Goal: Task Accomplishment & Management: Manage account settings

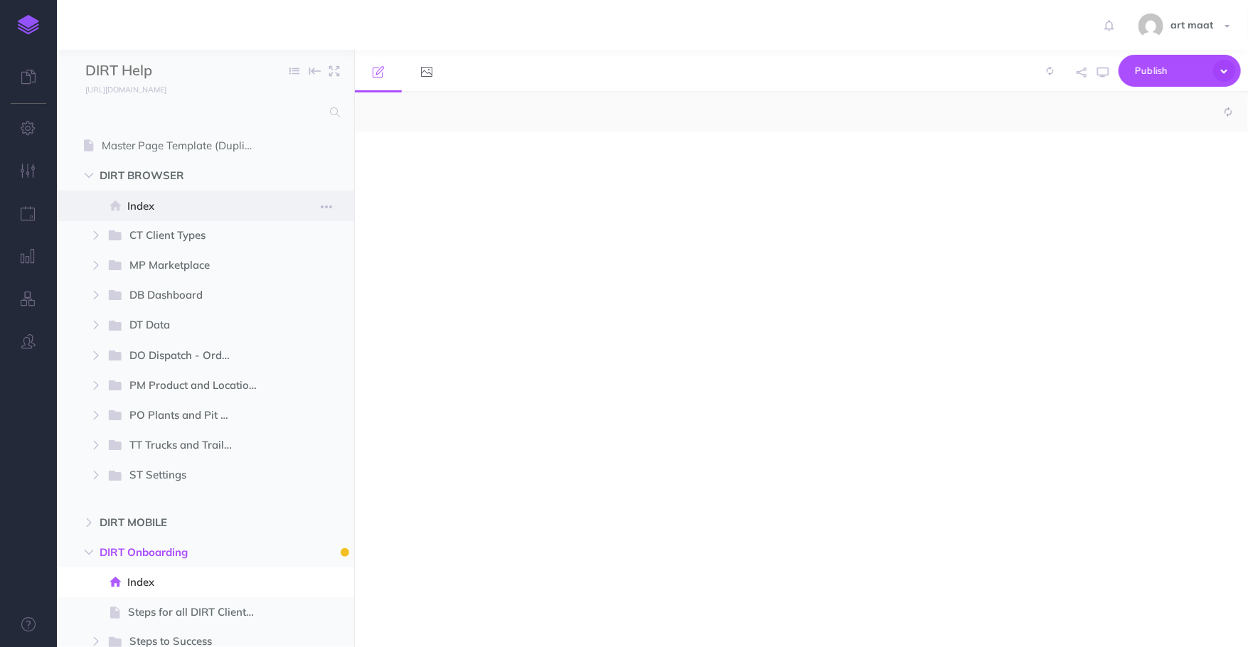
select select "null"
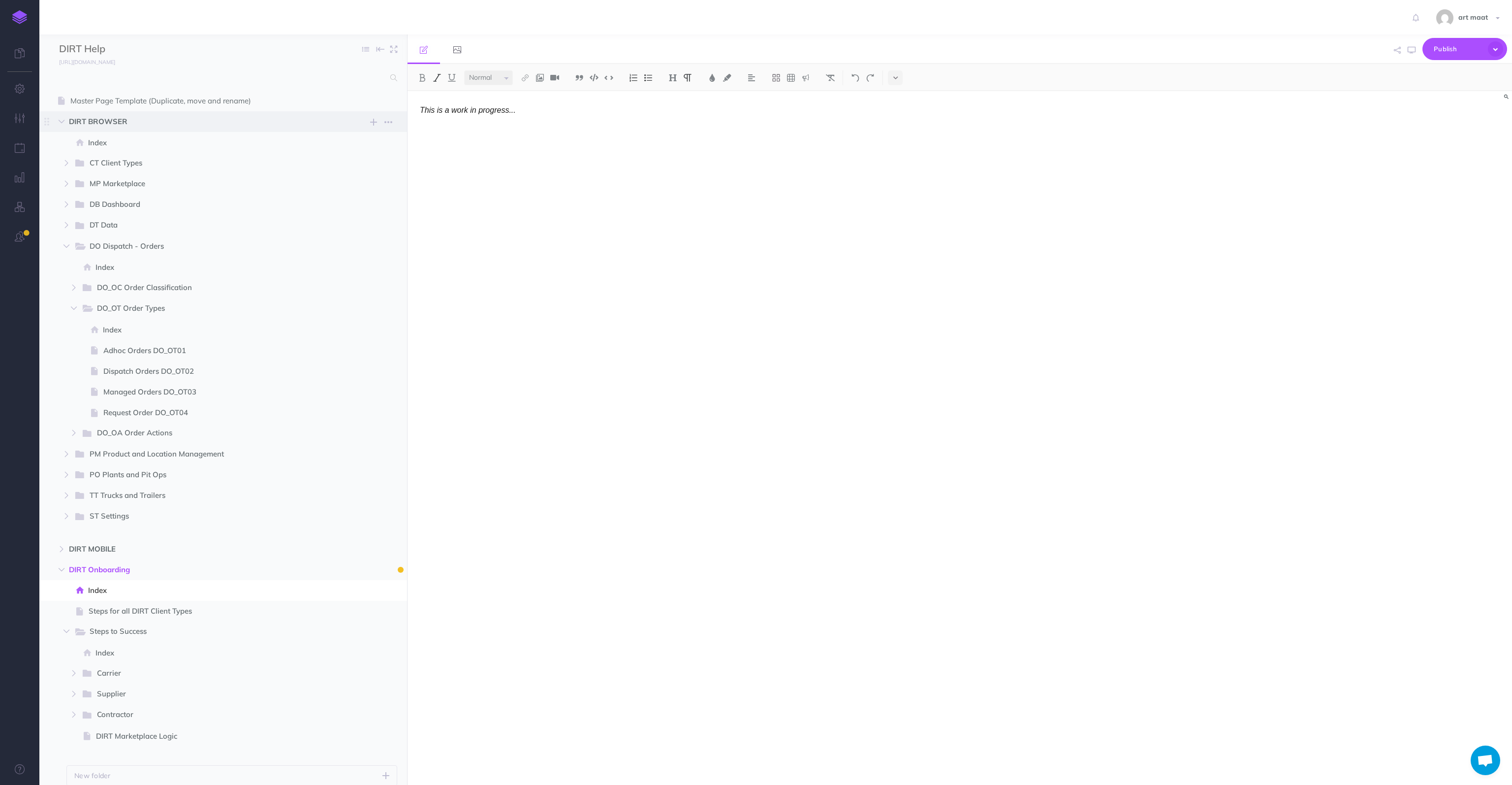
click at [103, 121] on span "DIRT BROWSER" at bounding box center [203, 121] width 267 height 12
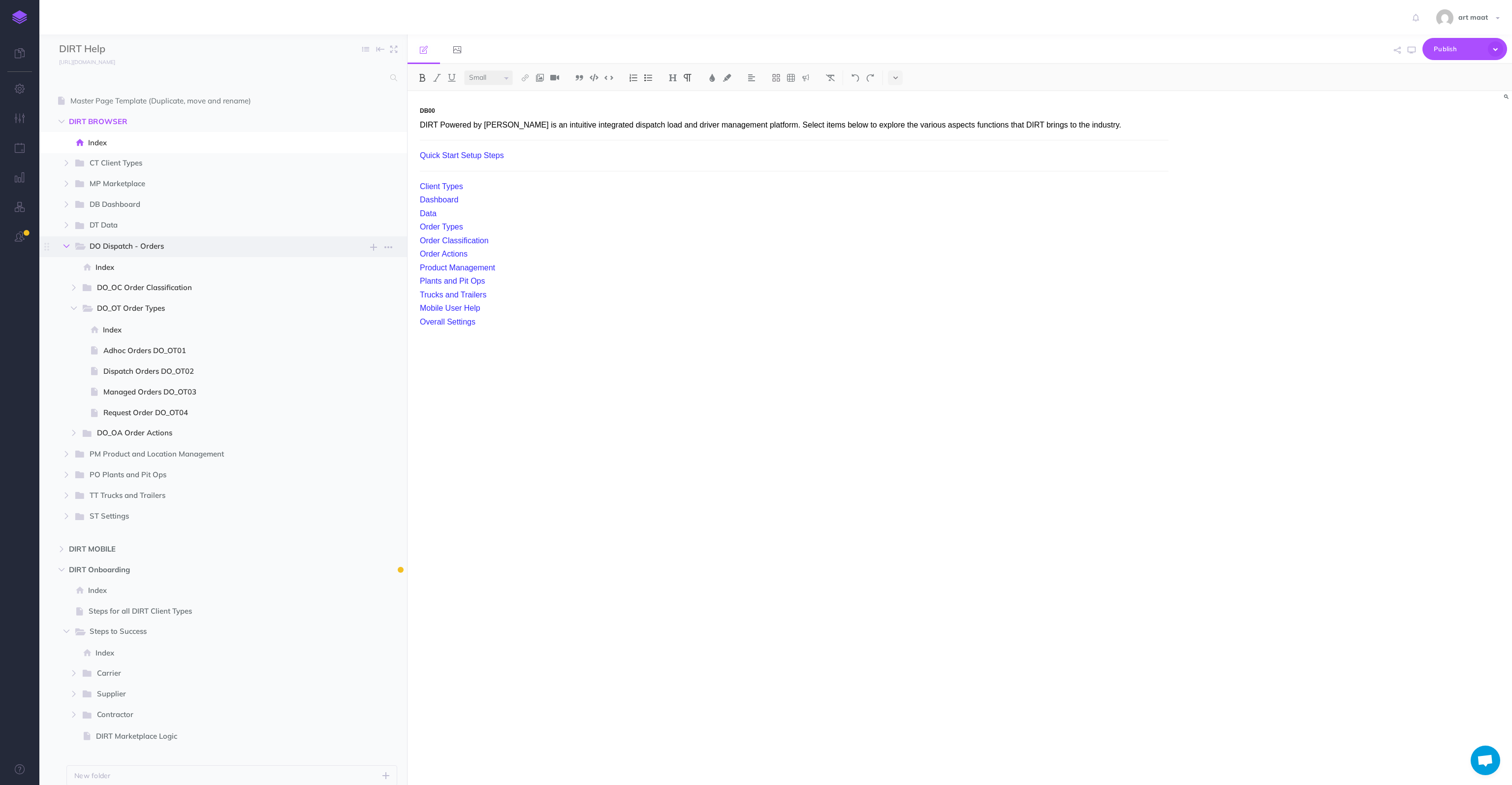
click at [67, 247] on icon "button" at bounding box center [66, 246] width 6 height 6
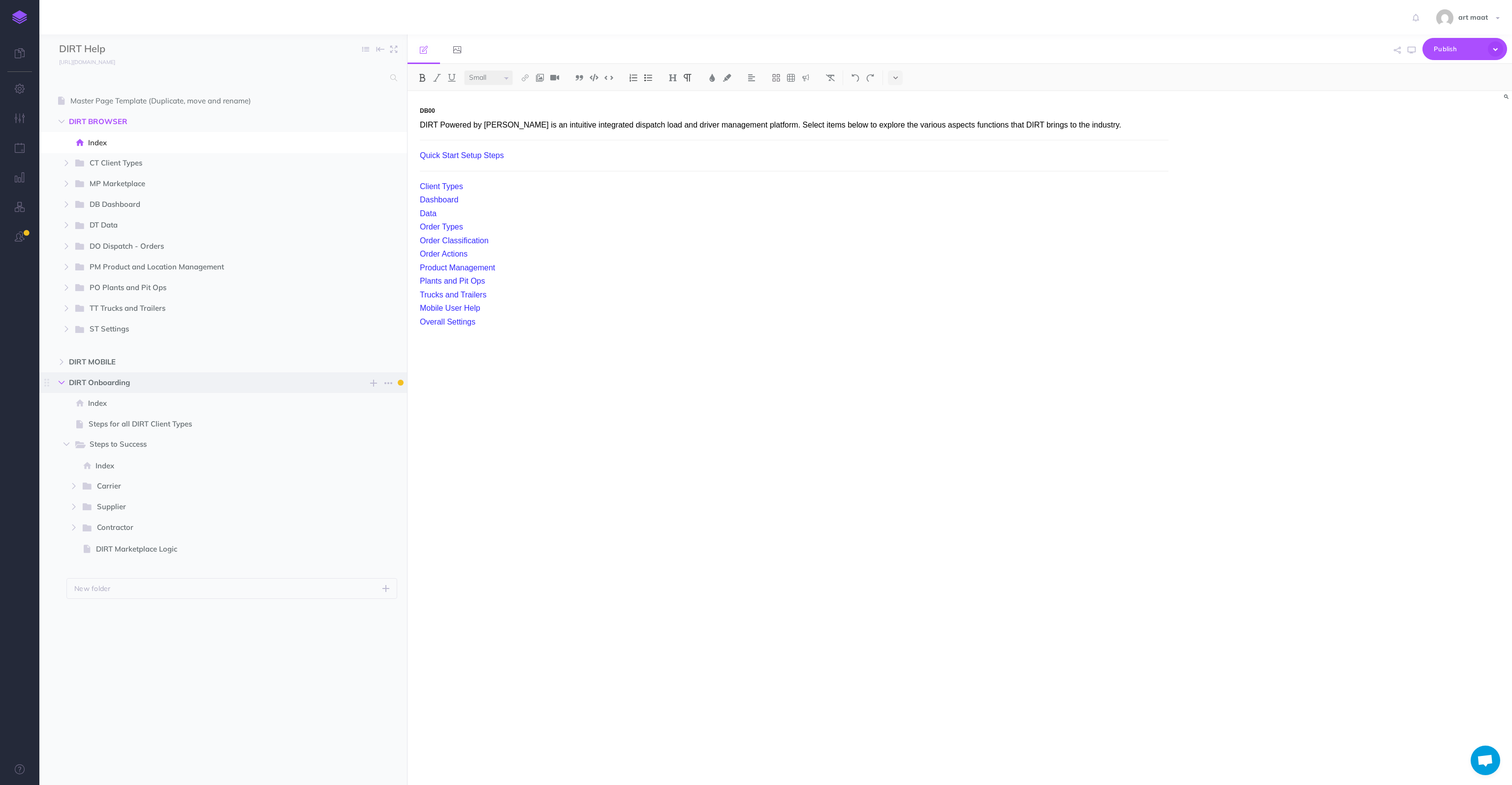
click at [61, 381] on icon "button" at bounding box center [62, 382] width 6 height 6
click at [864, 47] on span "Publish" at bounding box center [1458, 49] width 49 height 15
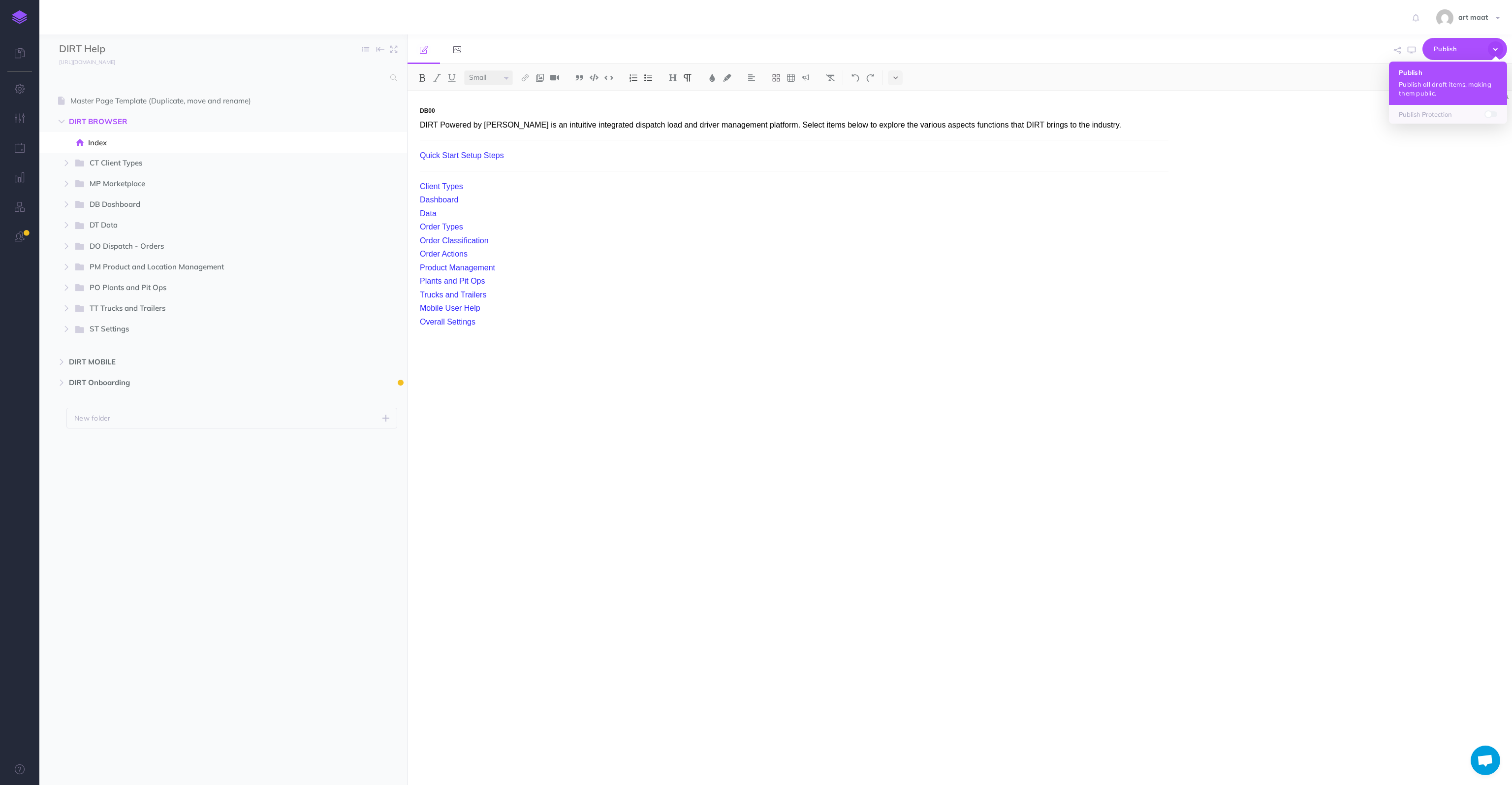
click at [864, 80] on p "Publish all draft items, making them public." at bounding box center [1448, 89] width 98 height 18
click at [864, 50] on icon "button" at bounding box center [1397, 51] width 7 height 7
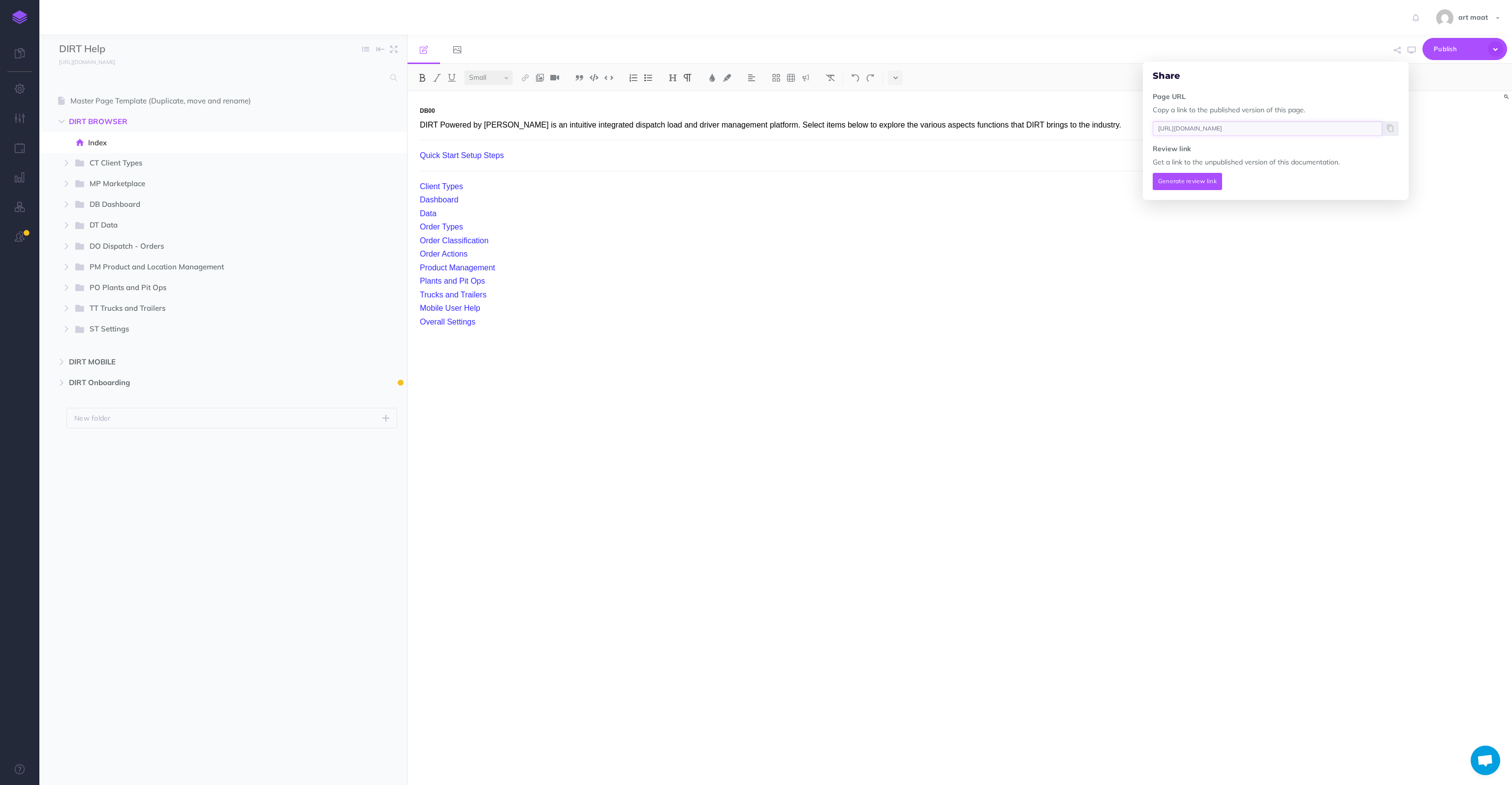
click at [864, 126] on input "[URL][DOMAIN_NAME]" at bounding box center [1267, 128] width 229 height 15
click at [864, 127] on icon at bounding box center [1390, 128] width 6 height 6
click at [96, 120] on span "DIRT BROWSER" at bounding box center [203, 121] width 267 height 12
click at [388, 121] on icon "button" at bounding box center [388, 122] width 8 height 12
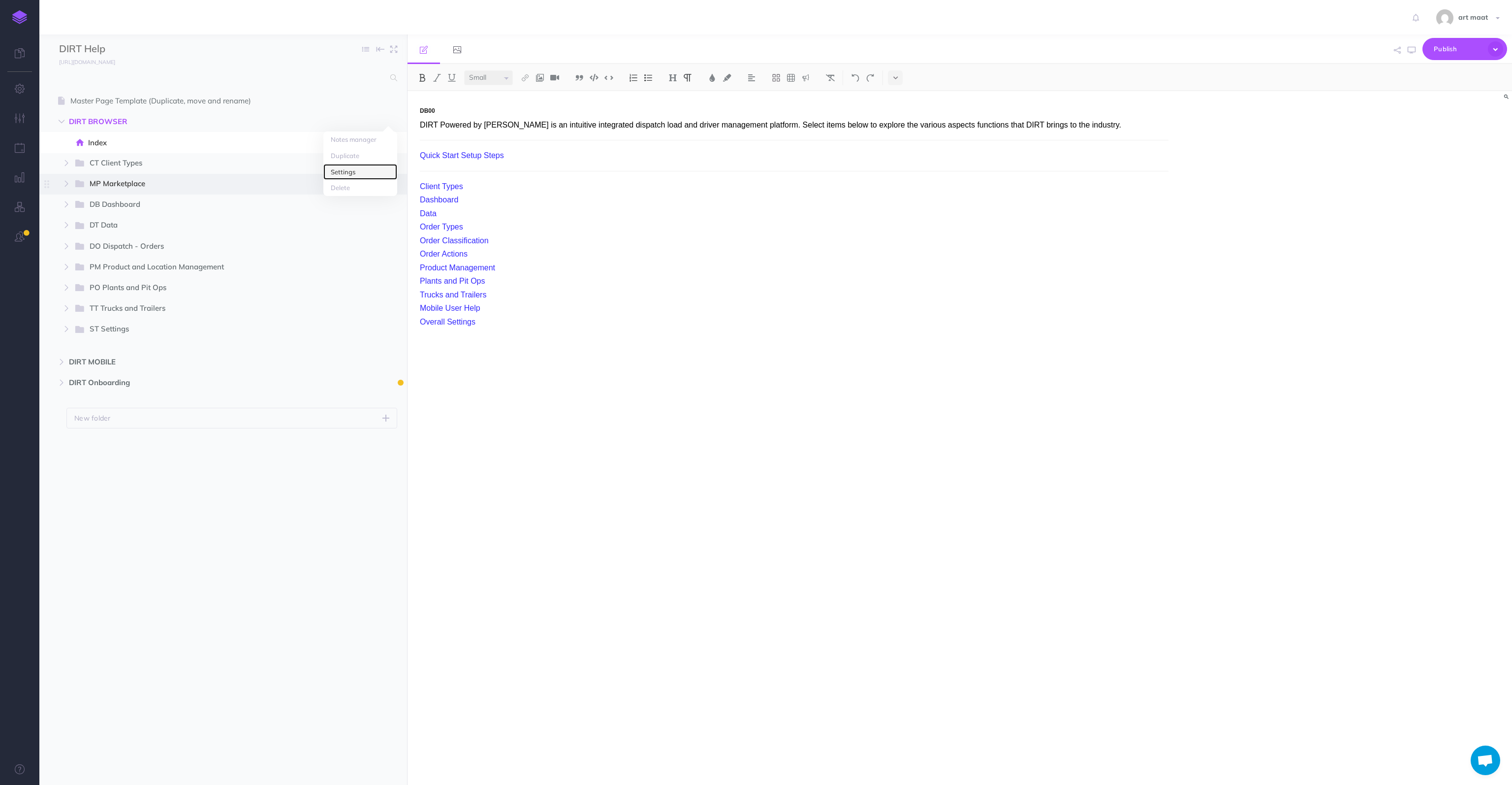
click at [357, 174] on link "Settings" at bounding box center [360, 172] width 74 height 16
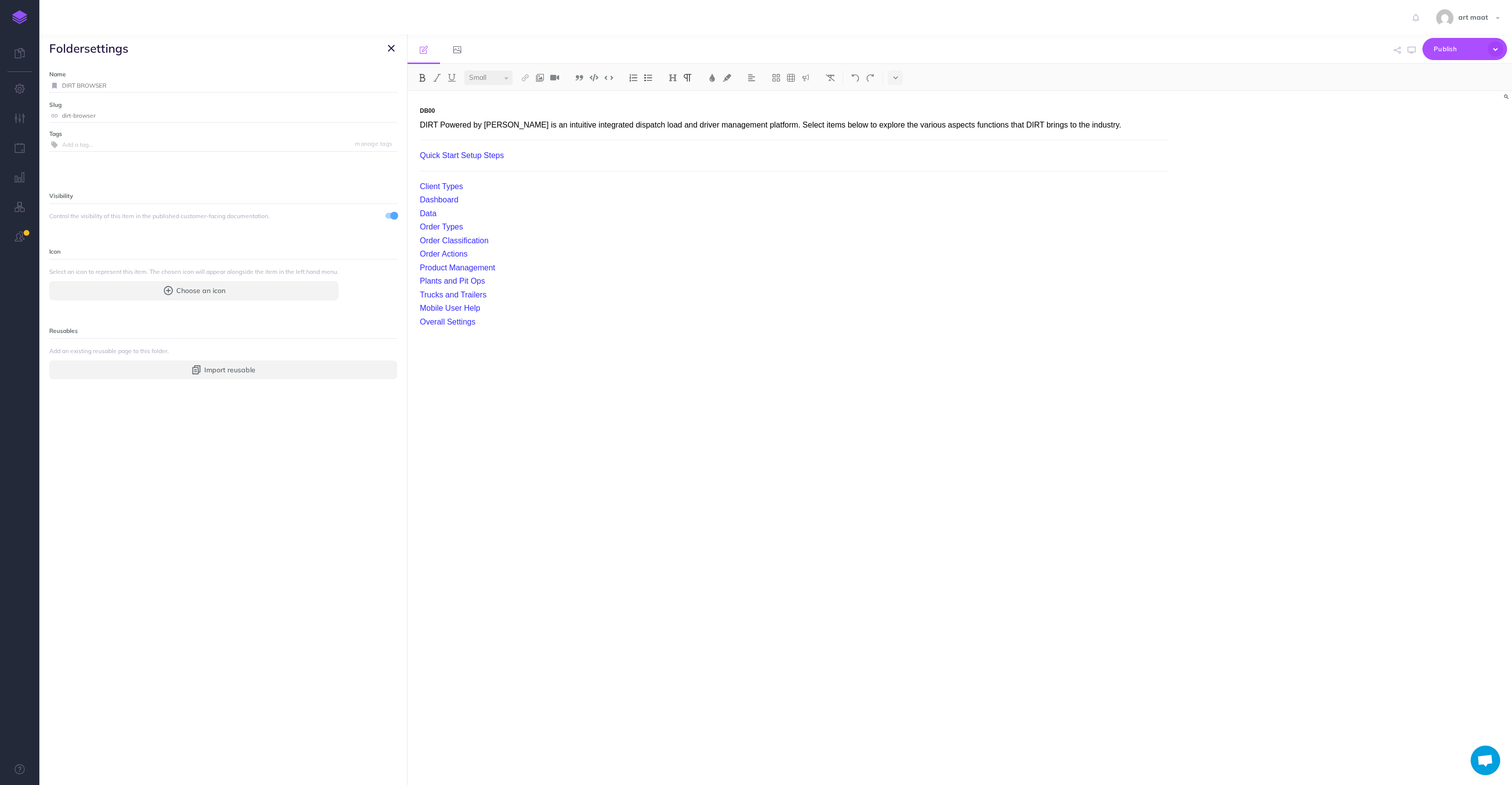
click at [142, 87] on input "DIRT BROWSER" at bounding box center [230, 86] width 335 height 12
type input "DIRT WEB"
click at [379, 83] on small "Save" at bounding box center [385, 85] width 12 height 8
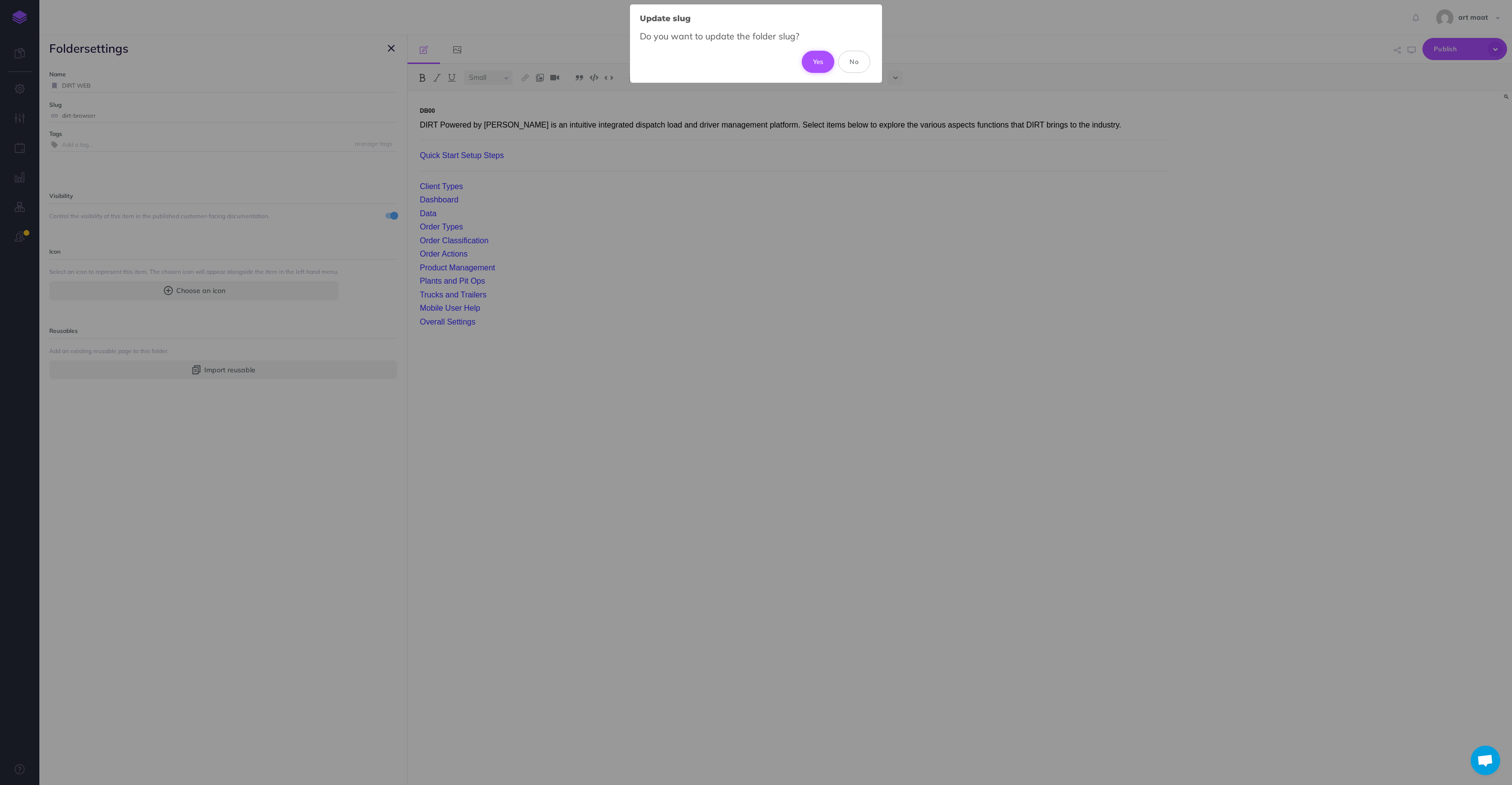
click at [807, 62] on button "Yes" at bounding box center [819, 61] width 33 height 21
type input "dirt-web"
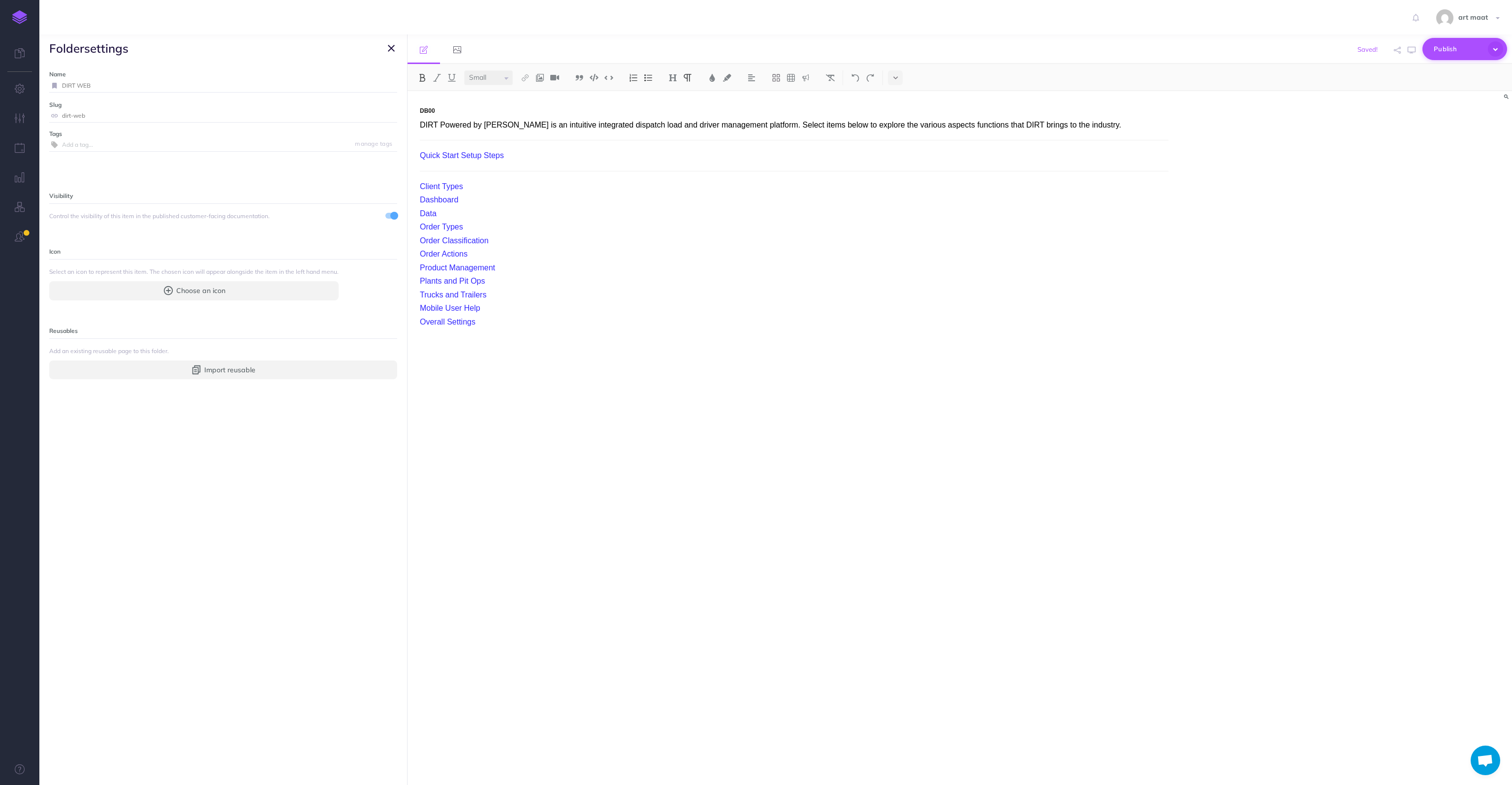
click at [864, 46] on span "Publish" at bounding box center [1458, 49] width 49 height 15
click at [864, 78] on button "Publish Publish all draft items, making them public." at bounding box center [1448, 83] width 118 height 44
click at [864, 52] on button "button" at bounding box center [1397, 50] width 12 height 28
click at [864, 125] on icon at bounding box center [1390, 128] width 6 height 6
